Goal: Book appointment/travel/reservation

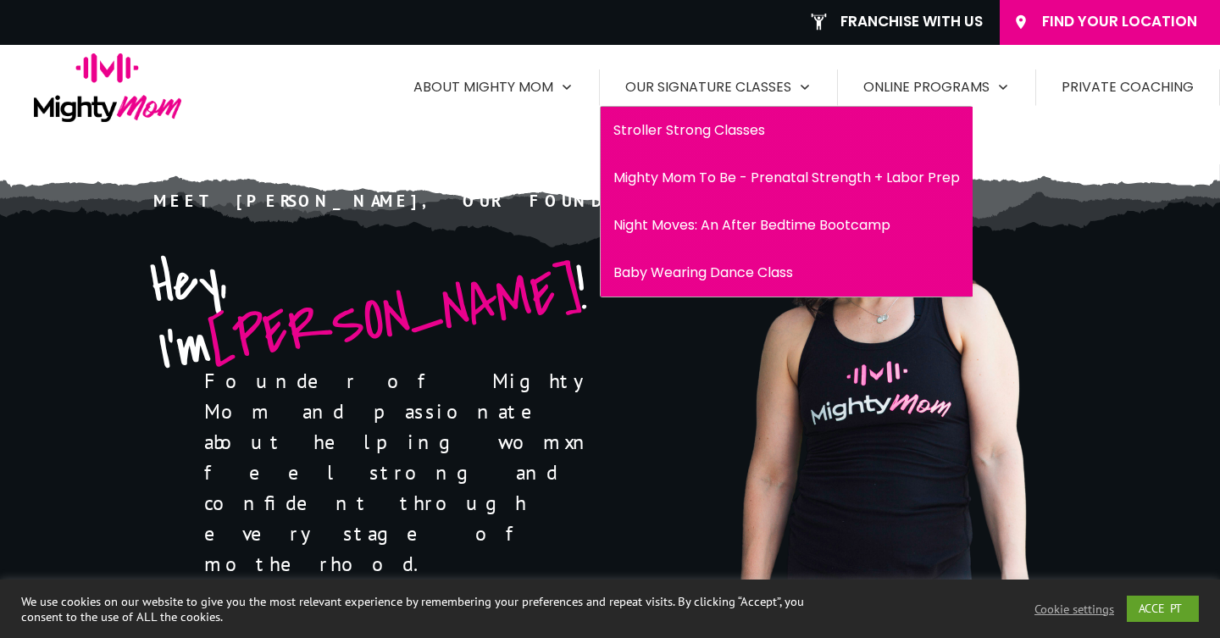
click at [752, 170] on span "Mighty Mom To Be - Prenatal Strength + Labor Prep" at bounding box center [786, 177] width 346 height 27
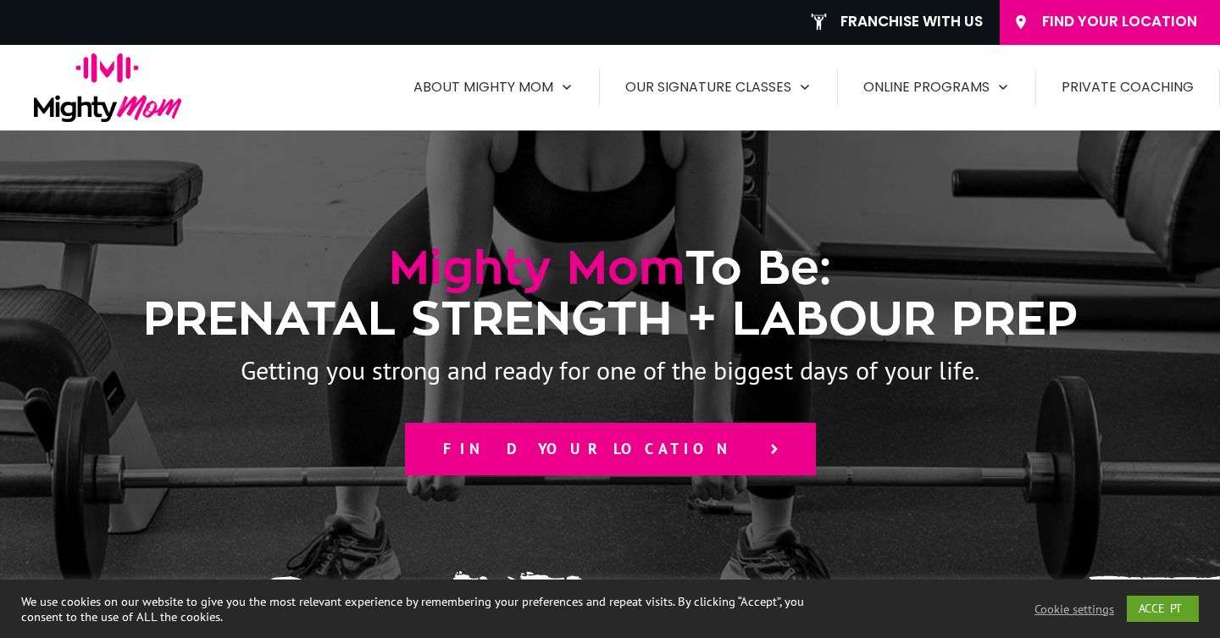
click at [634, 457] on span "Find your location" at bounding box center [598, 449] width 311 height 19
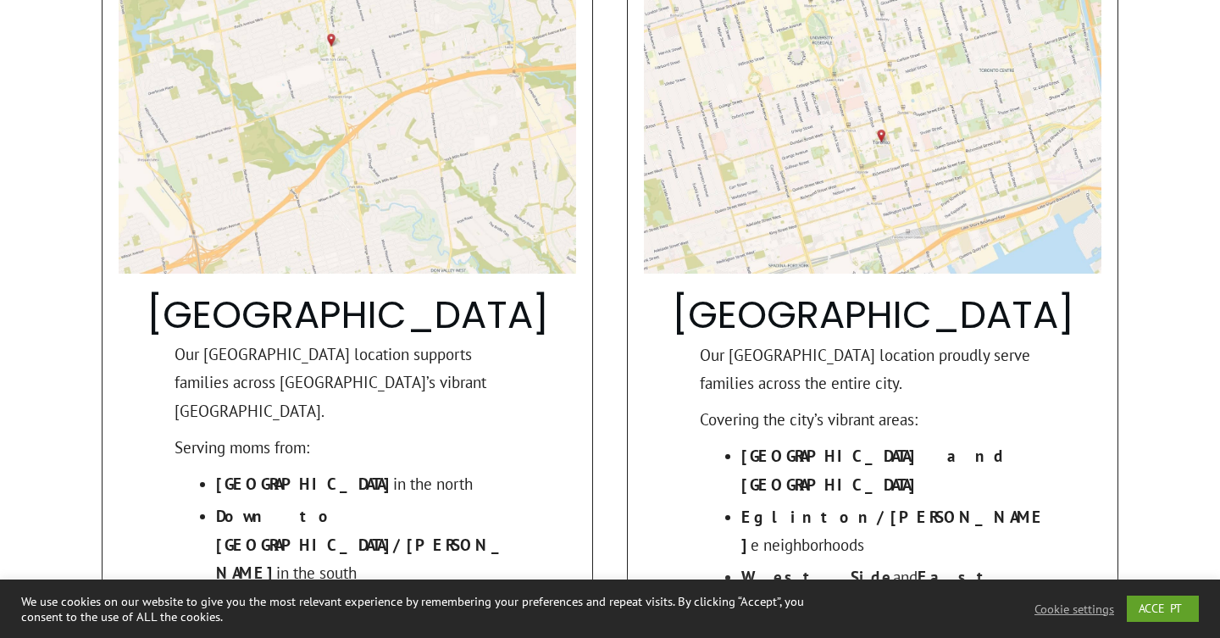
scroll to position [1594, 0]
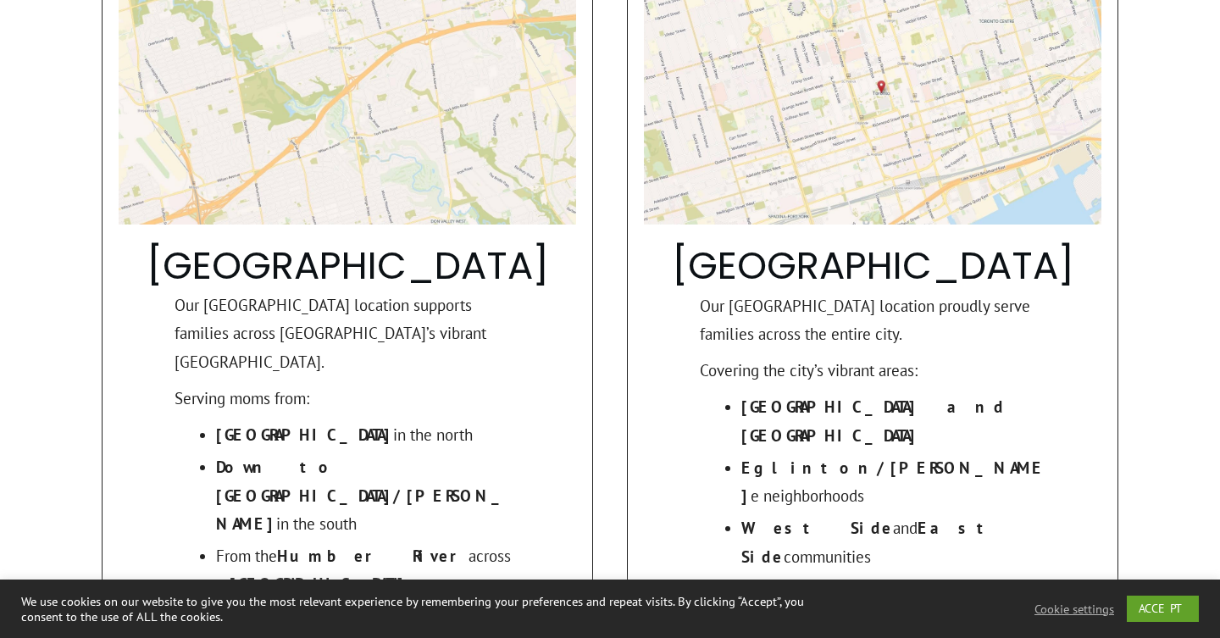
scroll to position [1893, 0]
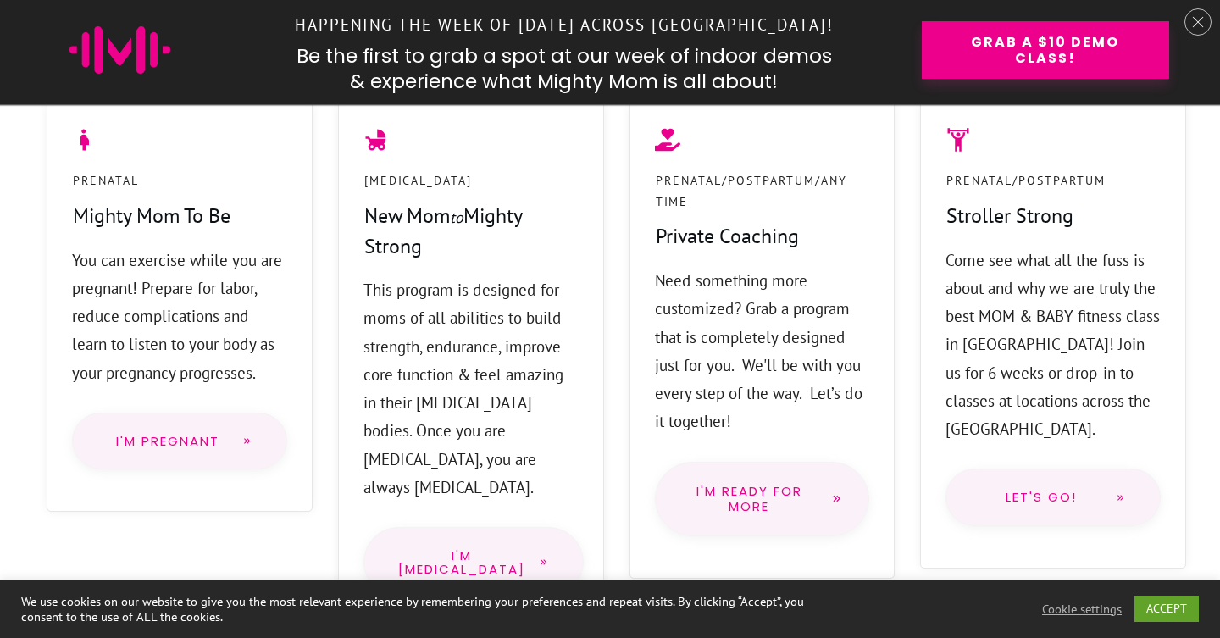
scroll to position [1467, 0]
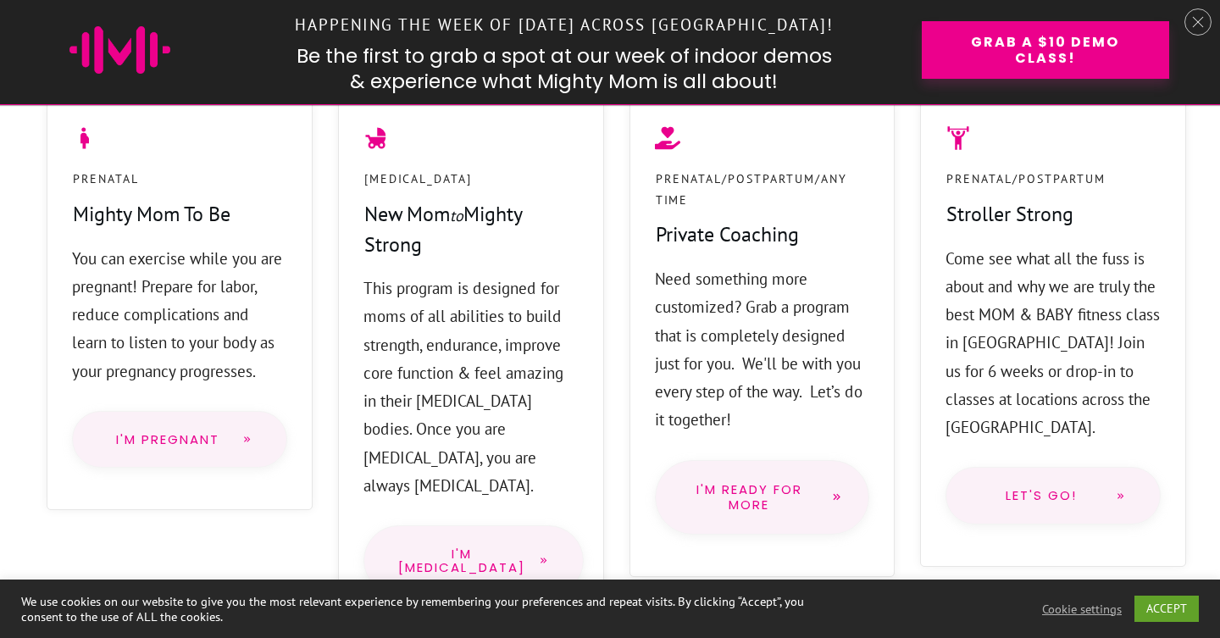
click at [202, 413] on link "I'm Pregnant" at bounding box center [179, 440] width 215 height 58
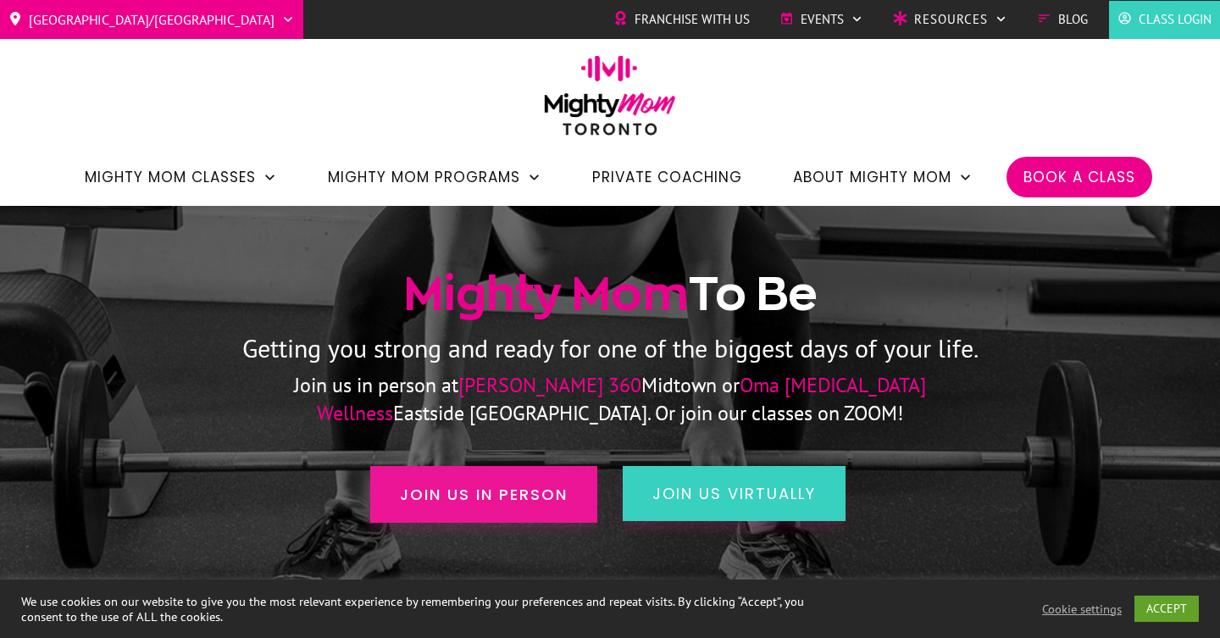
click at [502, 488] on span "Join us in person" at bounding box center [484, 494] width 168 height 23
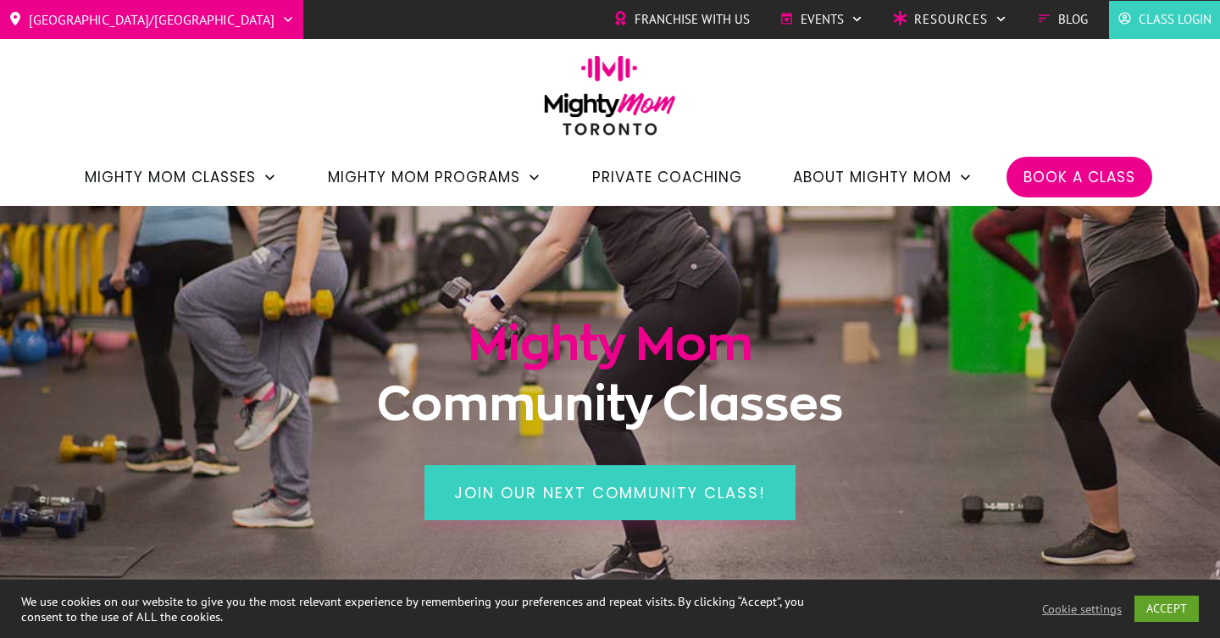
click at [1096, 165] on span "Book a Class" at bounding box center [1079, 177] width 112 height 29
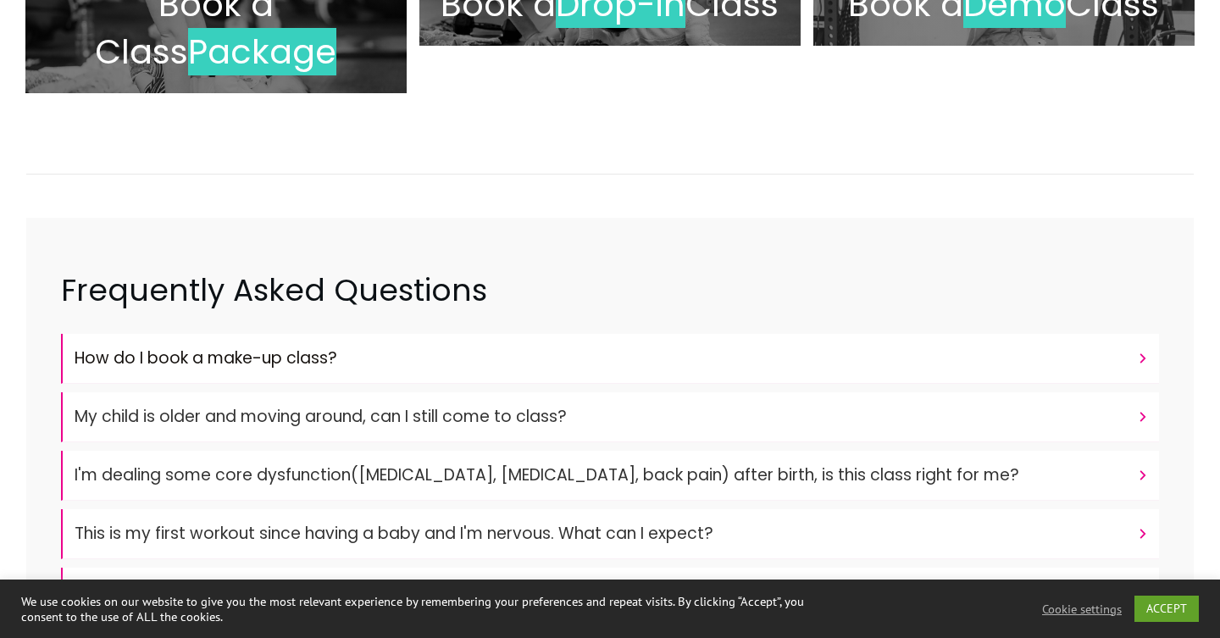
scroll to position [416, 0]
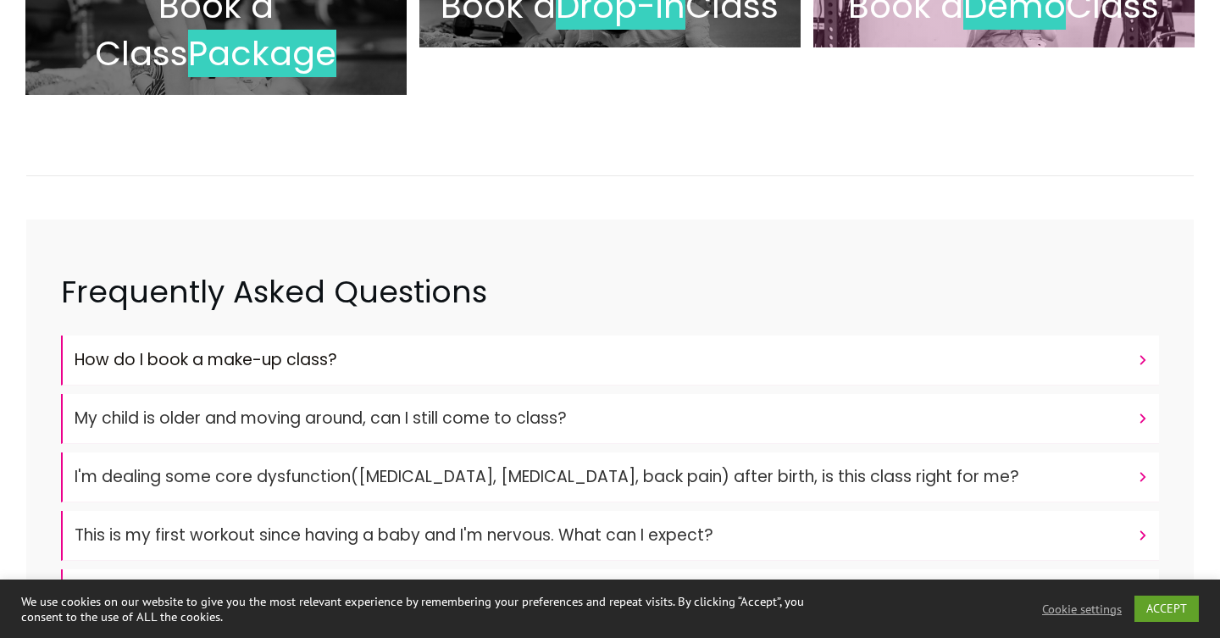
click at [962, 34] on div at bounding box center [1003, 5] width 381 height 83
